Goal: Transaction & Acquisition: Purchase product/service

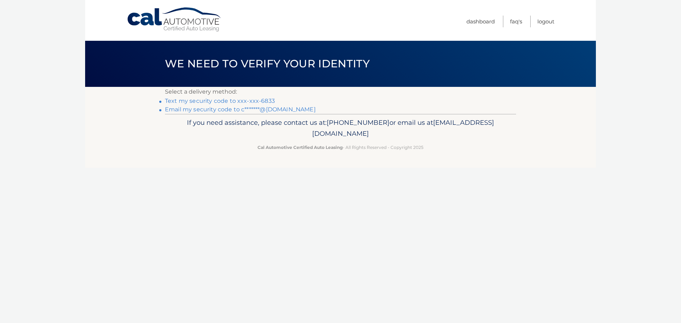
click at [233, 100] on link "Text my security code to xxx-xxx-6833" at bounding box center [220, 101] width 110 height 7
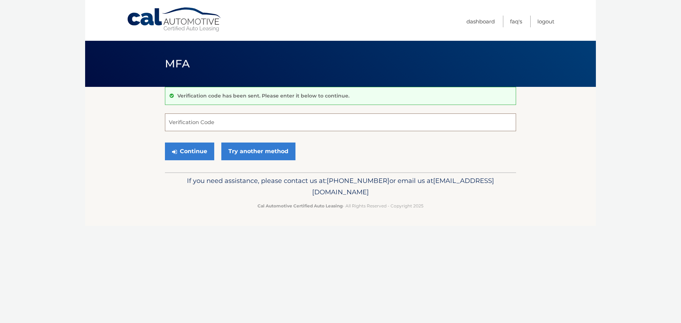
drag, startPoint x: 232, startPoint y: 123, endPoint x: 234, endPoint y: 120, distance: 4.0
click at [234, 121] on input "Verification Code" at bounding box center [340, 123] width 351 height 18
click at [230, 121] on input "Verification Code" at bounding box center [340, 123] width 351 height 18
type input "180711"
click at [203, 153] on button "Continue" at bounding box center [189, 152] width 49 height 18
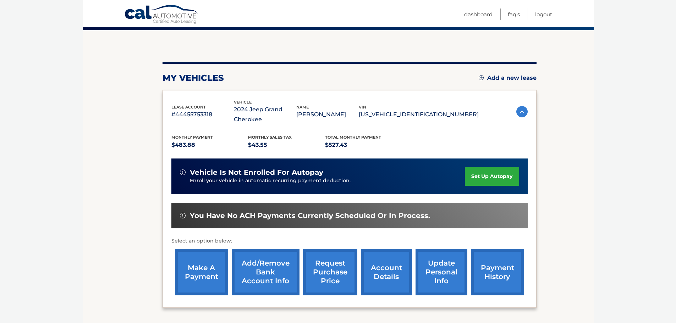
scroll to position [46, 0]
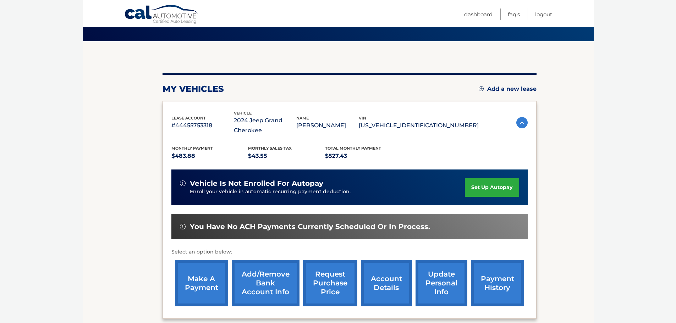
click at [204, 285] on link "make a payment" at bounding box center [201, 283] width 53 height 46
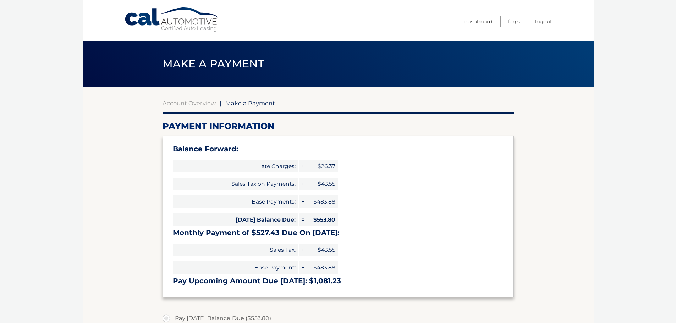
type input "1081.23"
select select "N2I1NzQxMWUtODM0Mi00N2U1LTgzMjgtMmU2MTY2Mzg1NDNk"
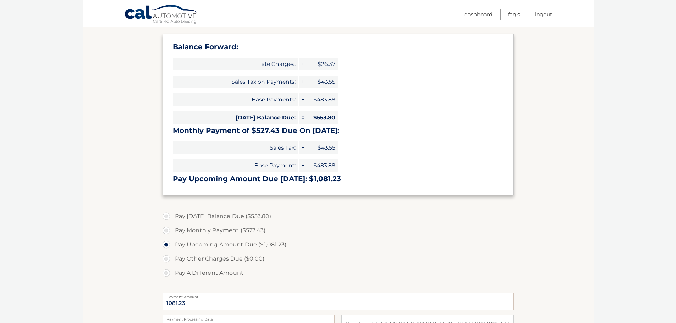
scroll to position [106, 0]
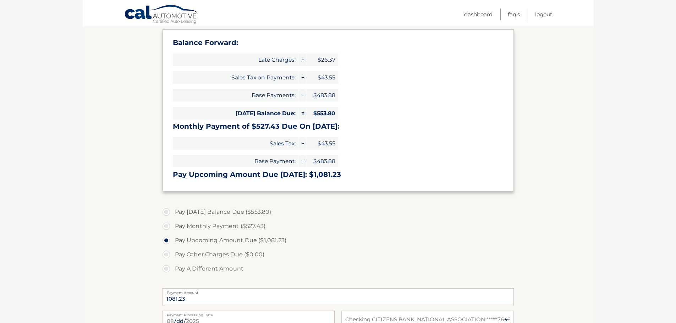
click at [166, 211] on label "Pay Today's Balance Due ($553.80)" at bounding box center [337, 212] width 351 height 14
click at [166, 211] on input "Pay Today's Balance Due ($553.80)" at bounding box center [168, 210] width 7 height 11
radio input "true"
type input "553.80"
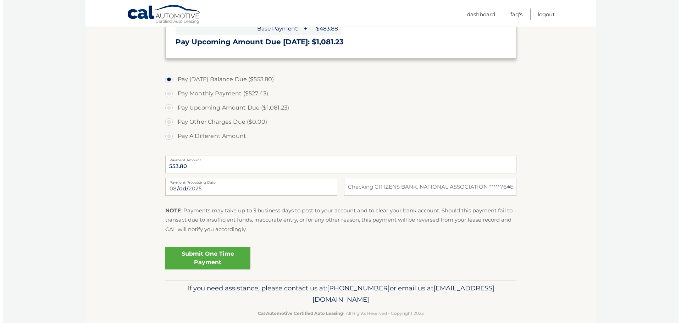
scroll to position [248, 0]
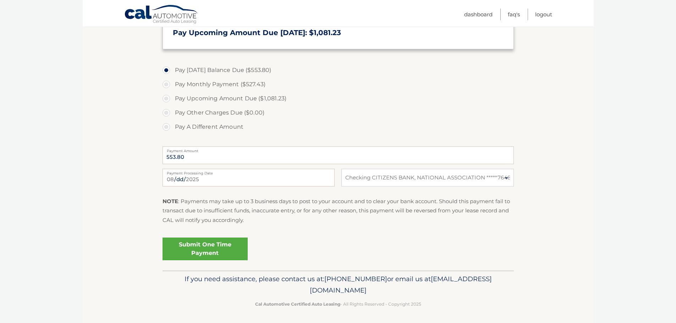
click at [215, 245] on link "Submit One Time Payment" at bounding box center [204, 249] width 85 height 23
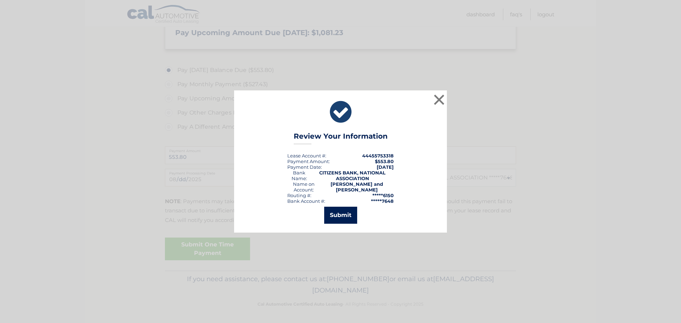
click at [340, 211] on button "Submit" at bounding box center [340, 215] width 33 height 17
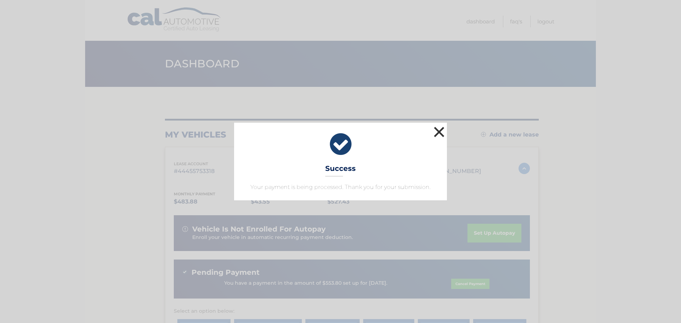
click at [437, 129] on button "×" at bounding box center [439, 132] width 14 height 14
